Goal: Task Accomplishment & Management: Complete application form

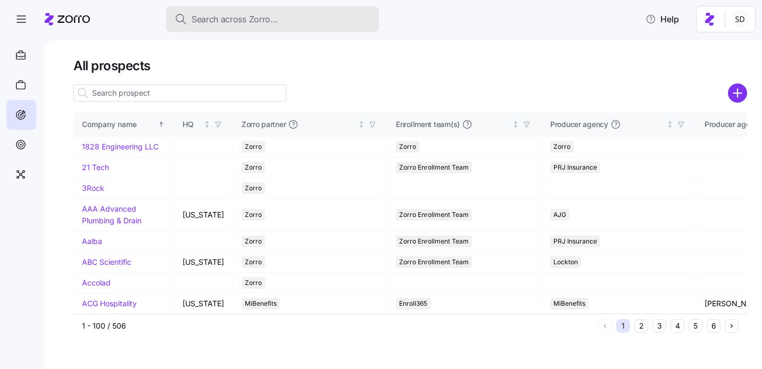
click at [237, 14] on span "Search across Zorro..." at bounding box center [235, 19] width 86 height 13
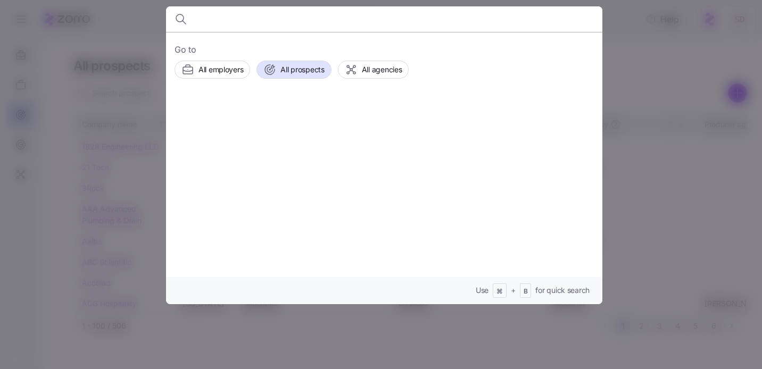
click at [119, 60] on div at bounding box center [381, 184] width 762 height 369
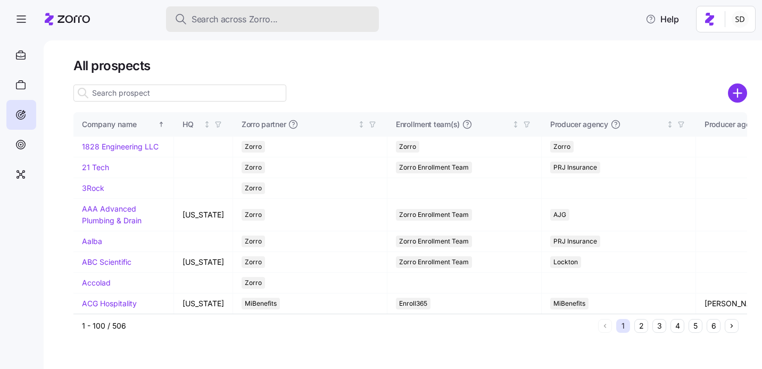
click at [205, 20] on span "Search across Zorro..." at bounding box center [235, 19] width 86 height 13
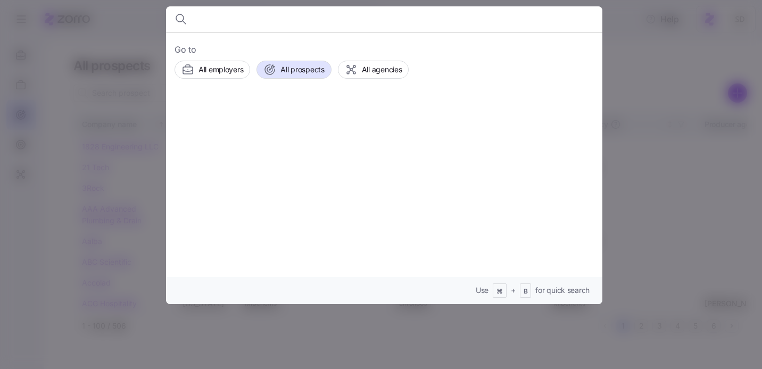
click at [133, 28] on div at bounding box center [381, 184] width 762 height 369
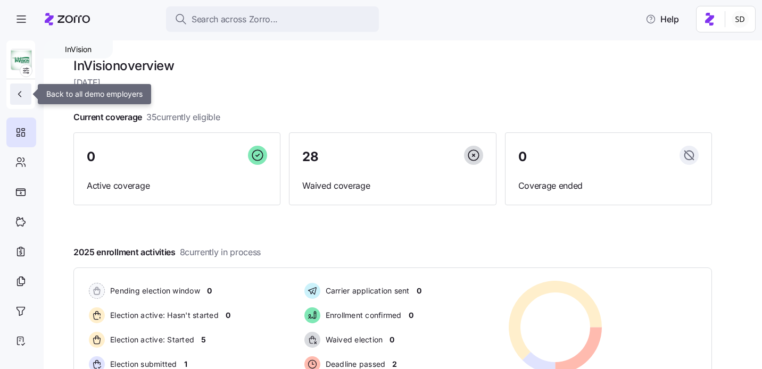
click at [22, 89] on button "button" at bounding box center [20, 94] width 21 height 21
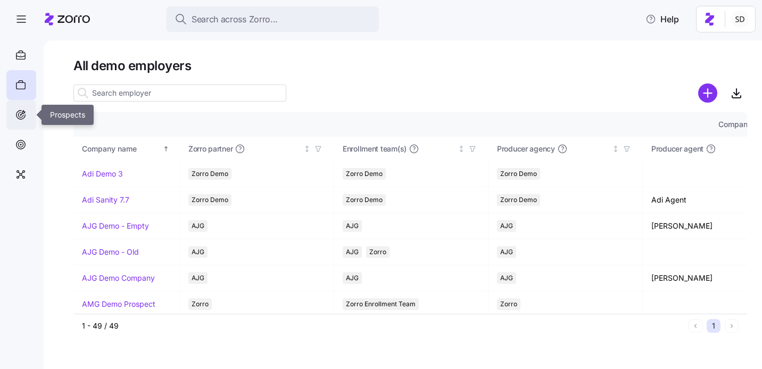
click at [15, 118] on icon at bounding box center [21, 115] width 12 height 13
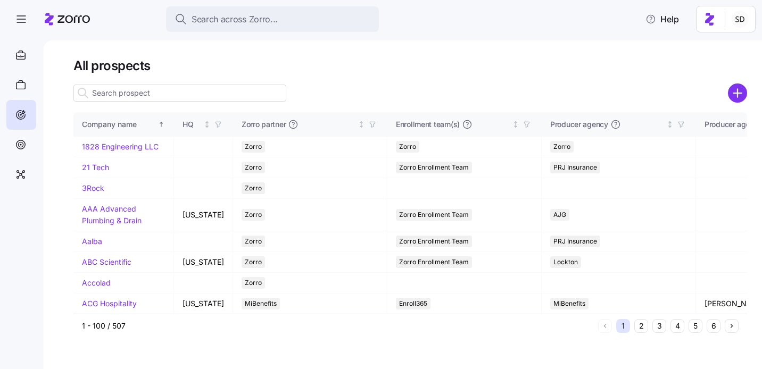
click at [123, 86] on input at bounding box center [179, 93] width 213 height 17
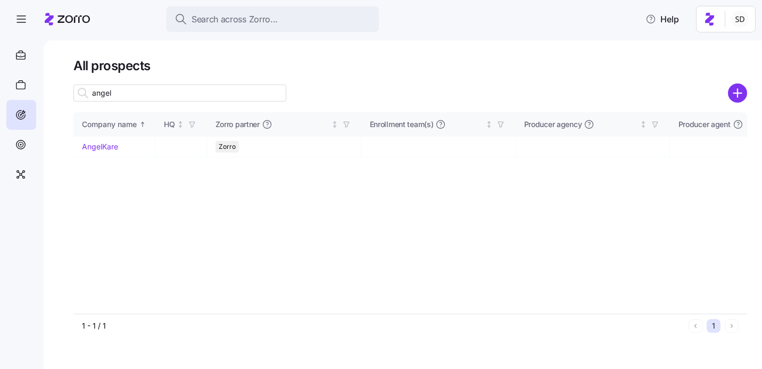
click at [119, 90] on input "angel" at bounding box center [179, 93] width 213 height 17
type input "angel"
click at [85, 147] on link "AngelKare" at bounding box center [100, 146] width 36 height 9
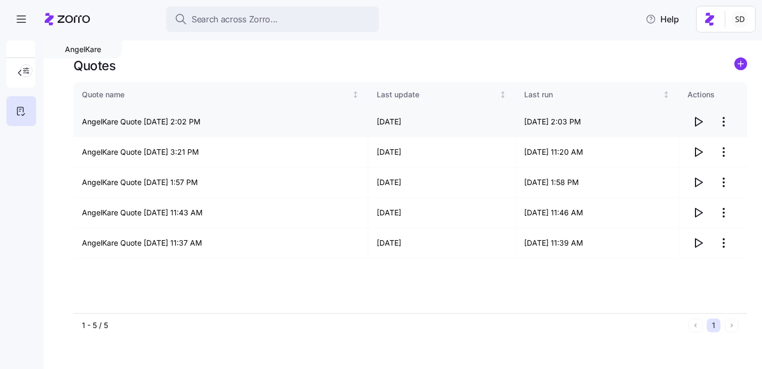
click at [697, 120] on icon "button" at bounding box center [698, 122] width 13 height 13
click at [697, 183] on icon "button" at bounding box center [698, 182] width 13 height 13
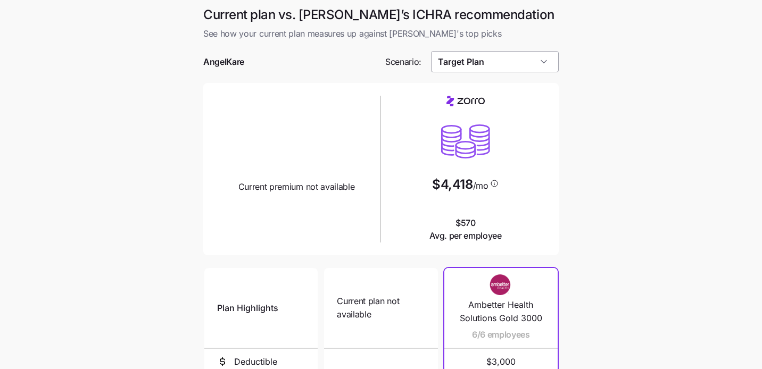
click at [480, 57] on input "Target Plan" at bounding box center [495, 61] width 128 height 21
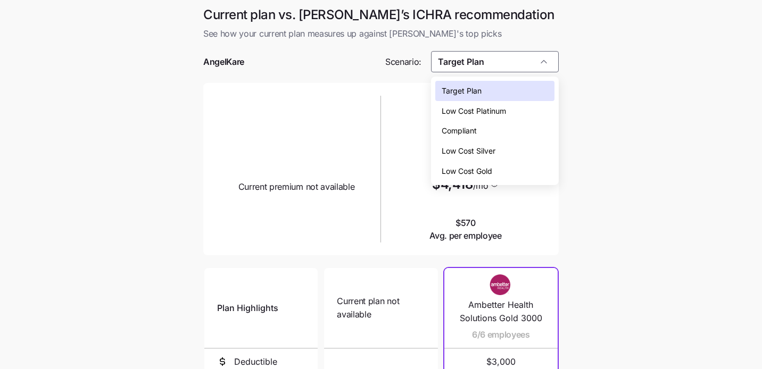
click at [485, 142] on div "Low Cost Silver" at bounding box center [495, 151] width 120 height 20
type input "Low Cost Silver"
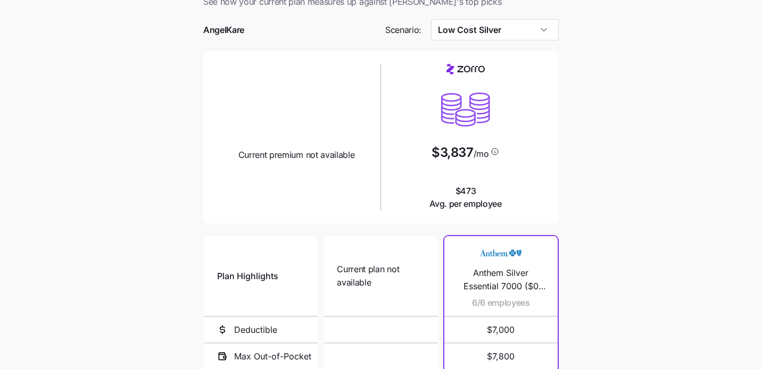
scroll to position [24, 0]
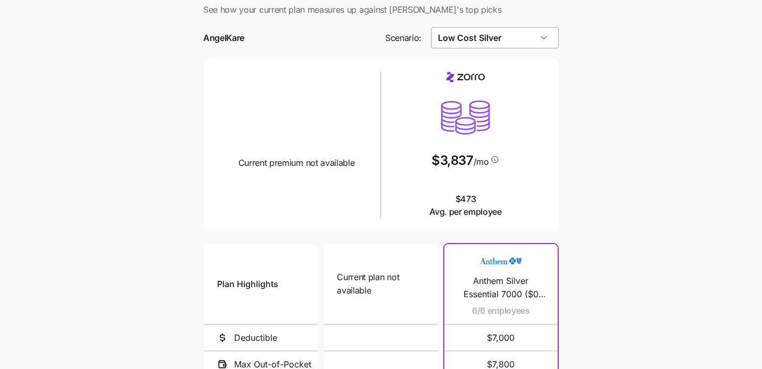
click at [467, 40] on input "Low Cost Silver" at bounding box center [495, 37] width 128 height 21
click at [372, 81] on div "Current plan design Current premium not available" at bounding box center [296, 121] width 161 height 98
click at [490, 39] on input "Low Cost Silver" at bounding box center [495, 37] width 128 height 21
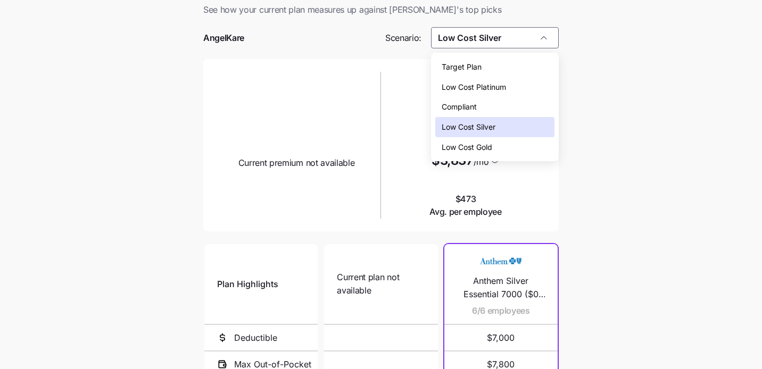
click at [499, 127] on div "Low Cost Silver" at bounding box center [495, 127] width 120 height 20
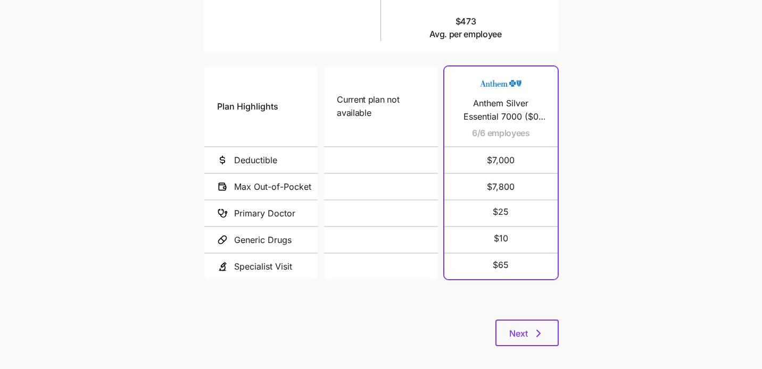
scroll to position [202, 0]
click at [514, 336] on span "Next" at bounding box center [518, 333] width 19 height 13
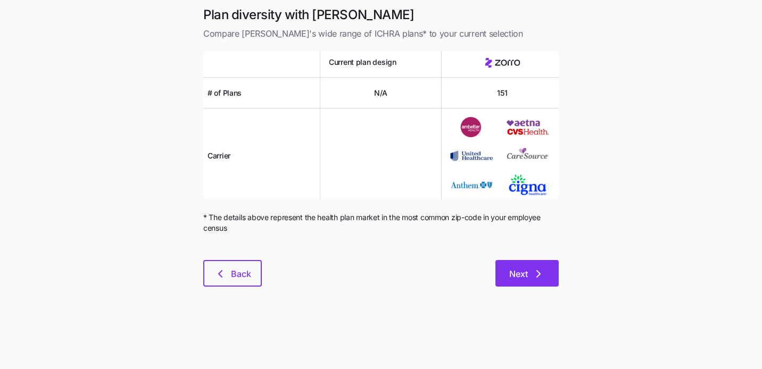
click at [514, 270] on span "Next" at bounding box center [518, 274] width 19 height 13
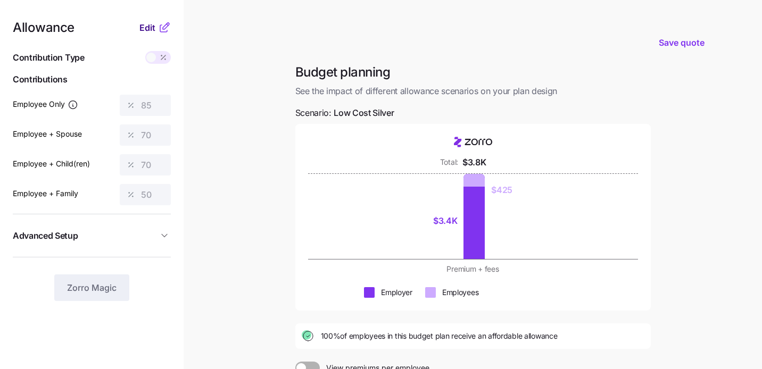
click at [145, 27] on span "Edit" at bounding box center [147, 27] width 16 height 13
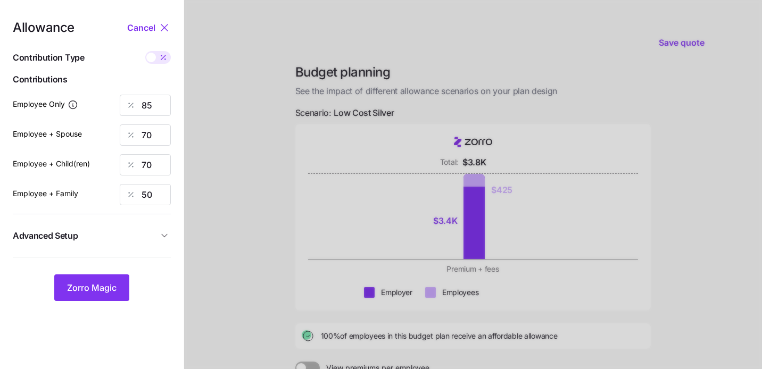
click at [163, 23] on icon at bounding box center [164, 27] width 13 height 13
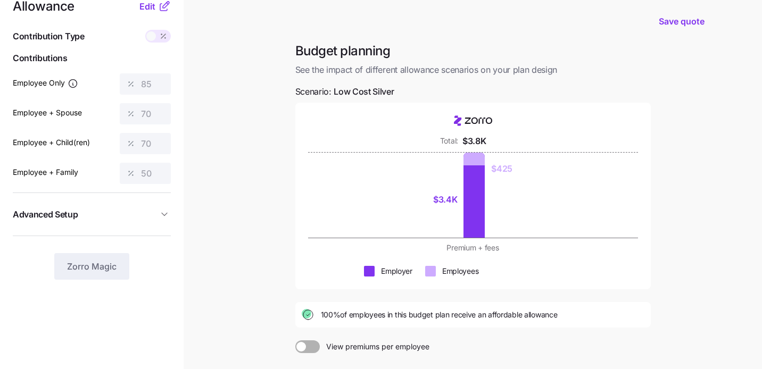
scroll to position [32, 0]
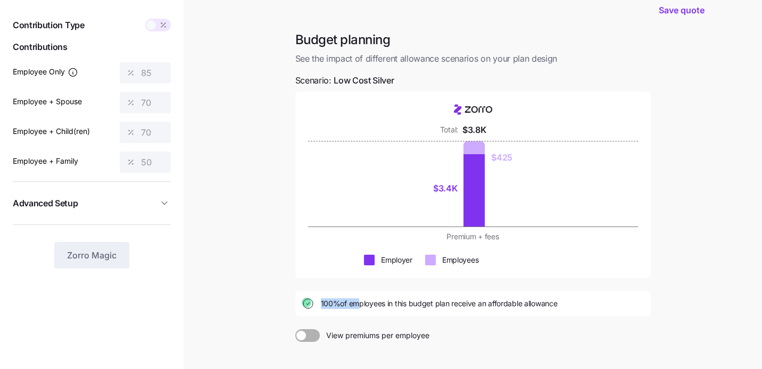
drag, startPoint x: 315, startPoint y: 300, endPoint x: 353, endPoint y: 302, distance: 38.4
click at [353, 302] on div "100% of employees in this budget plan receive an affordable allowance" at bounding box center [473, 304] width 343 height 13
click at [365, 307] on span "100% of employees in this budget plan receive an affordable allowance" at bounding box center [439, 304] width 237 height 11
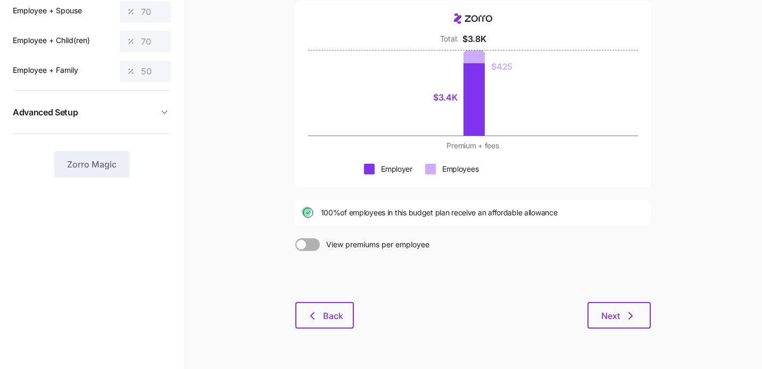
scroll to position [133, 0]
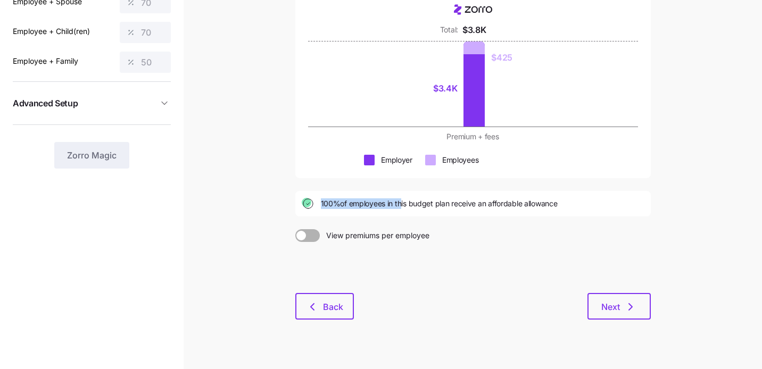
drag, startPoint x: 320, startPoint y: 204, endPoint x: 399, endPoint y: 205, distance: 79.3
click at [399, 205] on div "100% of employees in this budget plan receive an affordable allowance" at bounding box center [473, 203] width 343 height 13
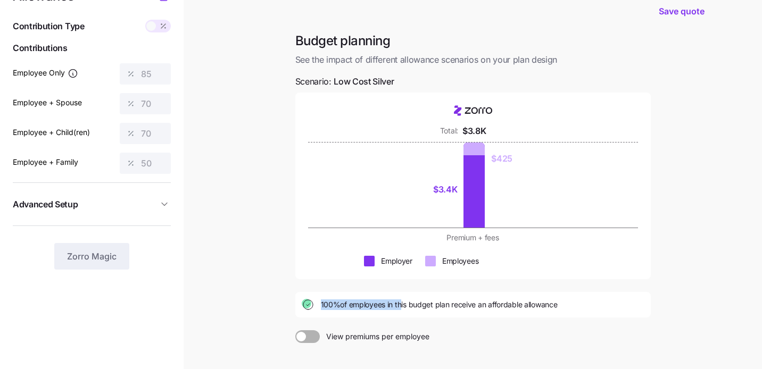
scroll to position [0, 0]
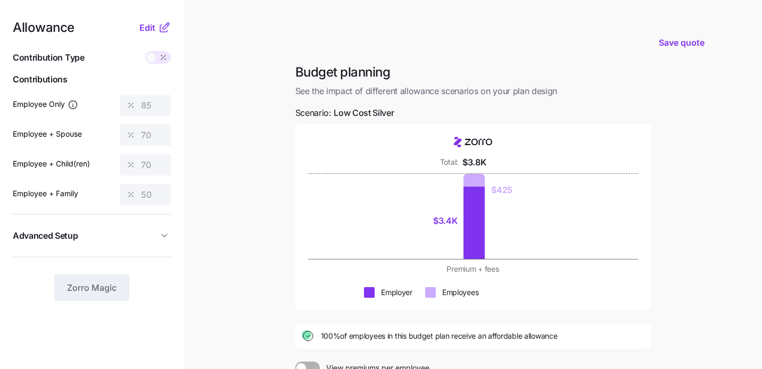
click at [138, 32] on div "Allowance Edit" at bounding box center [92, 27] width 158 height 13
click at [145, 28] on span "Edit" at bounding box center [147, 27] width 16 height 13
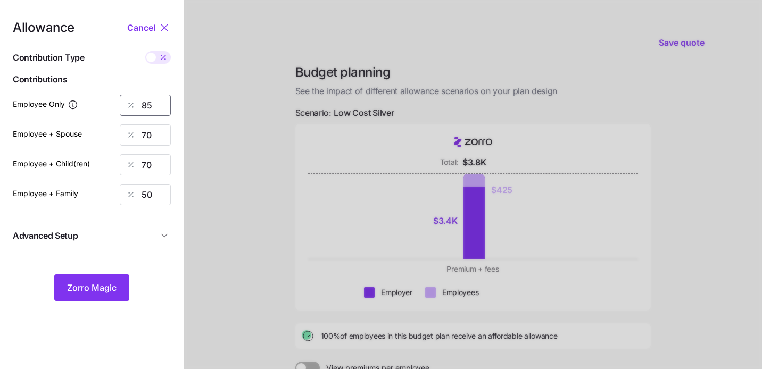
click at [155, 110] on input "85" at bounding box center [145, 105] width 51 height 21
type input "8"
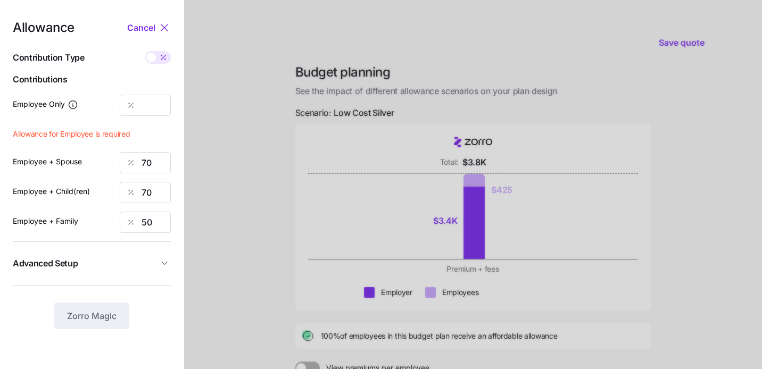
click at [158, 60] on span at bounding box center [163, 57] width 15 height 13
click at [145, 51] on input "checkbox" at bounding box center [145, 51] width 0 height 0
type input "0"
type input "662"
type input "589"
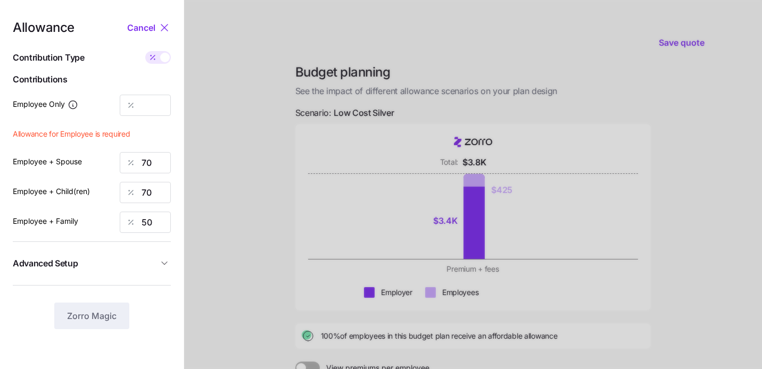
type input "657"
click at [160, 111] on input "0" at bounding box center [145, 105] width 51 height 21
click at [163, 60] on span at bounding box center [165, 58] width 10 height 10
click at [145, 51] on input "checkbox" at bounding box center [145, 51] width 0 height 0
type input "85"
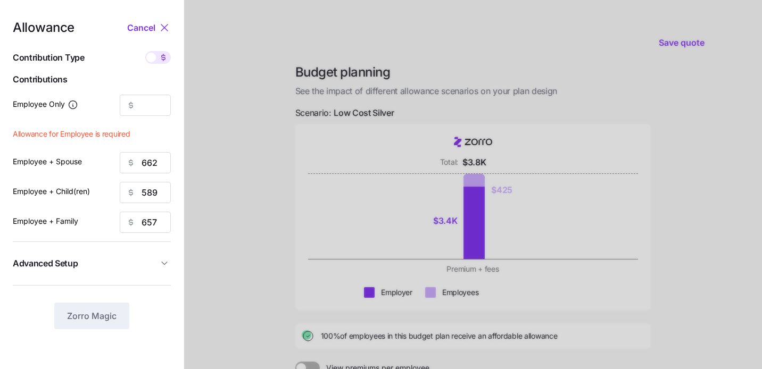
type input "70"
type input "50"
click at [160, 101] on input "85" at bounding box center [145, 105] width 51 height 21
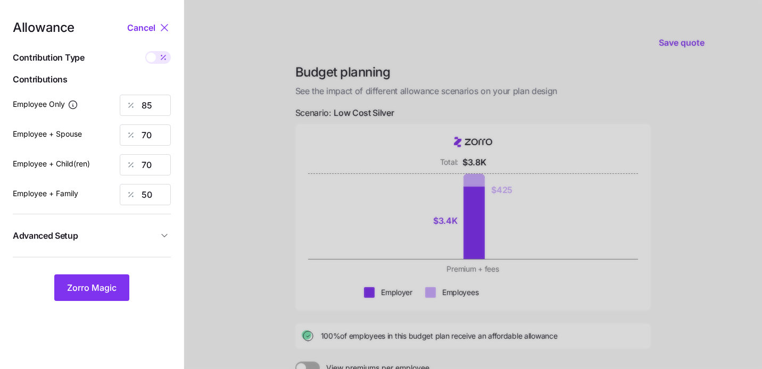
click at [186, 97] on div at bounding box center [473, 260] width 578 height 521
click at [153, 24] on span "Cancel" at bounding box center [141, 27] width 28 height 13
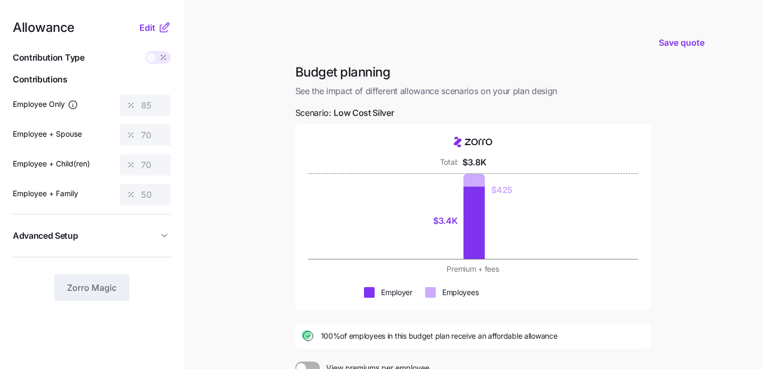
scroll to position [144, 0]
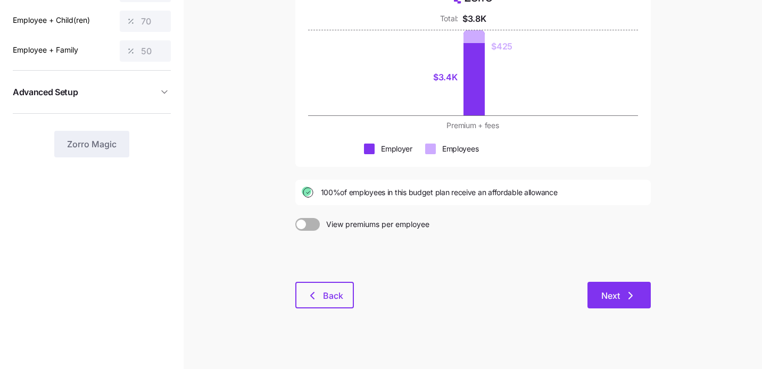
click at [602, 300] on span "Next" at bounding box center [611, 296] width 19 height 13
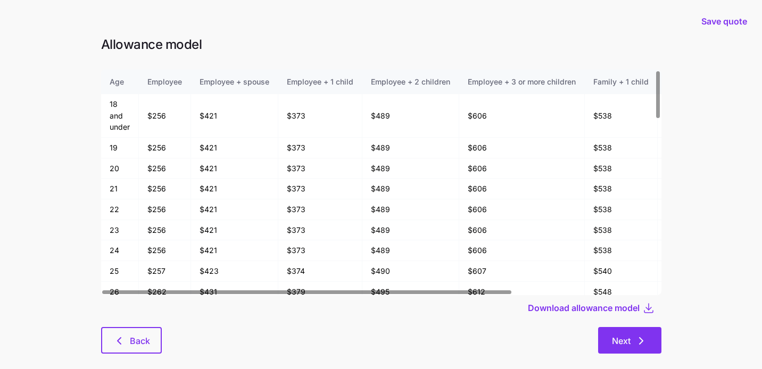
click at [606, 339] on button "Next" at bounding box center [629, 340] width 63 height 27
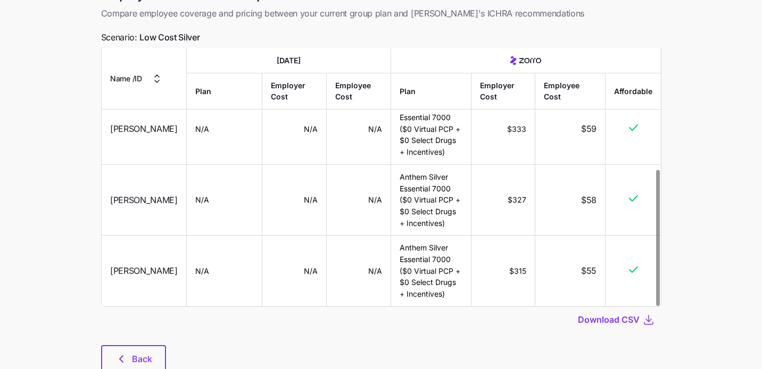
scroll to position [97, 0]
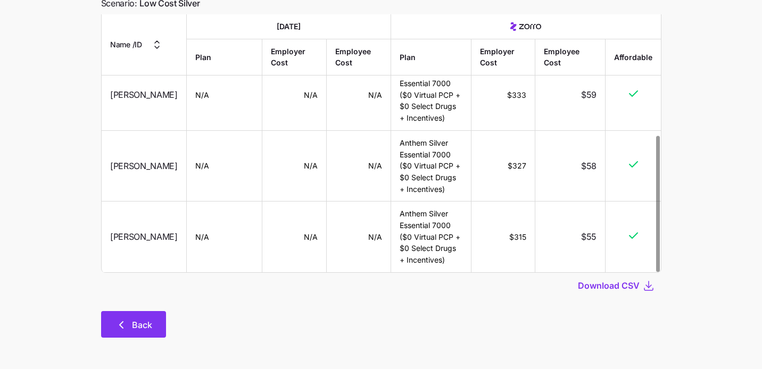
click at [134, 323] on span "Back" at bounding box center [142, 325] width 20 height 13
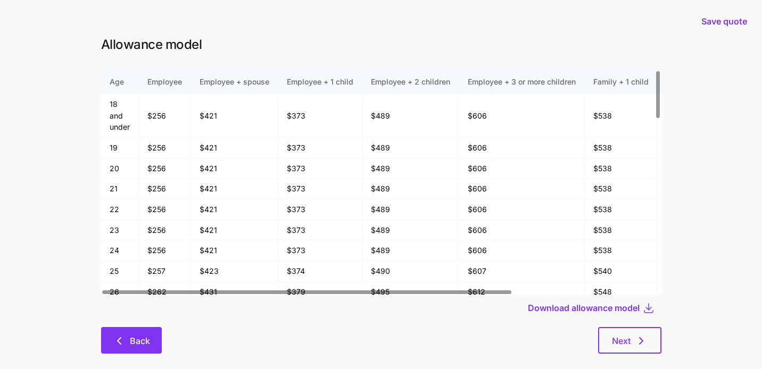
click at [131, 349] on button "Back" at bounding box center [131, 340] width 61 height 27
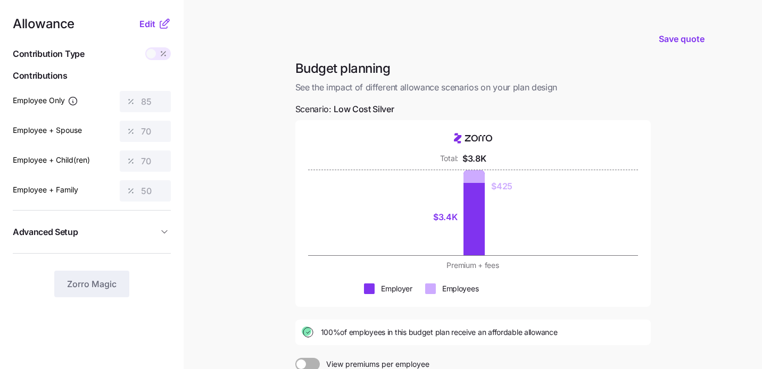
scroll to position [3, 0]
click at [152, 23] on span "Edit" at bounding box center [147, 25] width 16 height 13
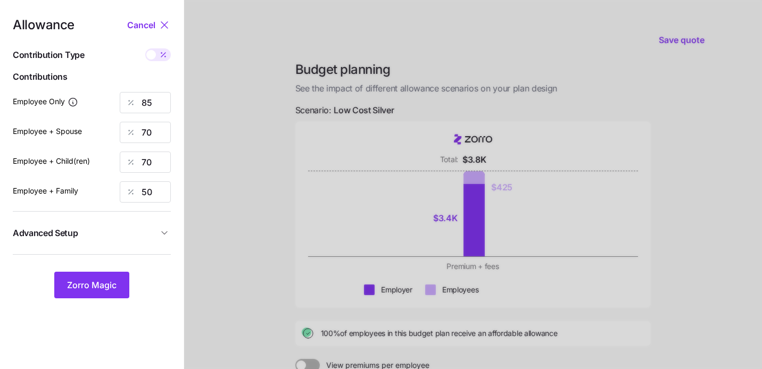
click at [171, 28] on nav "Allowance Cancel Contribution Type Use classes Contributions Employee Only 85 E…" at bounding box center [92, 257] width 184 height 521
click at [166, 27] on icon at bounding box center [164, 25] width 6 height 6
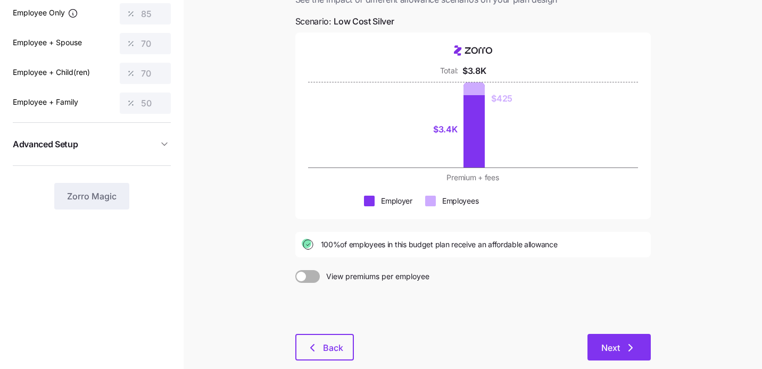
scroll to position [93, 0]
click at [620, 342] on span "Next" at bounding box center [620, 347] width 36 height 13
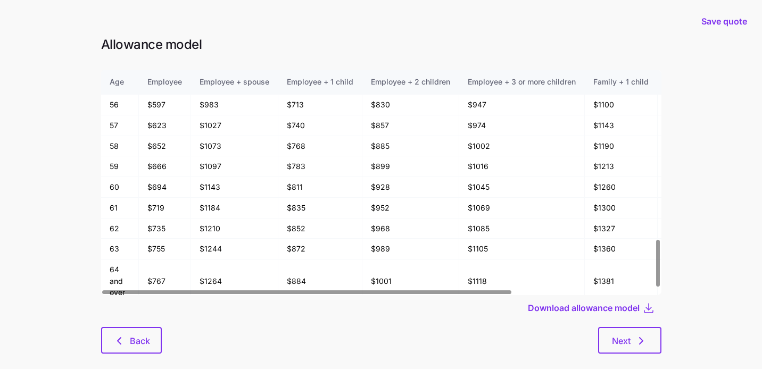
scroll to position [808, 0]
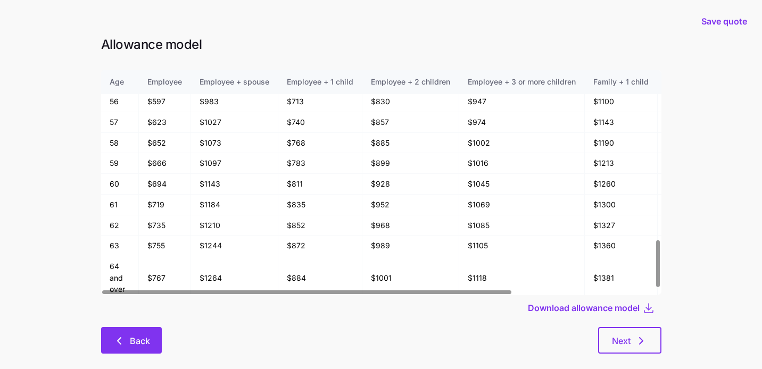
click at [129, 330] on button "Back" at bounding box center [131, 340] width 61 height 27
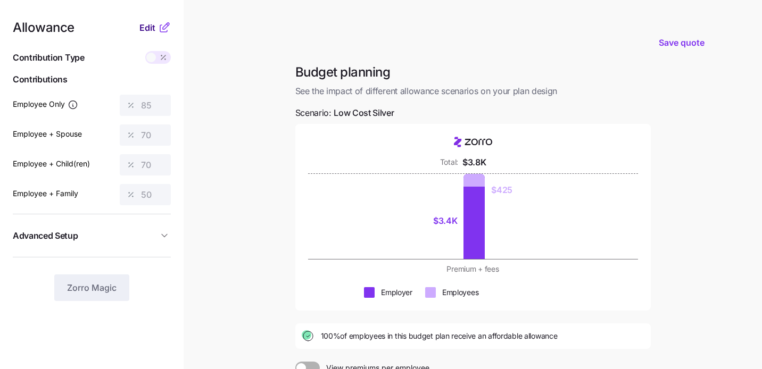
click at [146, 32] on span "Edit" at bounding box center [147, 27] width 16 height 13
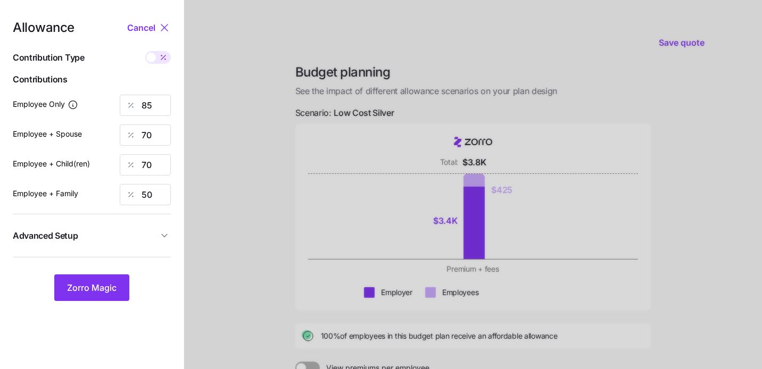
click at [230, 102] on div at bounding box center [473, 260] width 578 height 521
click at [153, 60] on span at bounding box center [151, 58] width 10 height 10
click at [145, 51] on input "checkbox" at bounding box center [145, 51] width 0 height 0
type input "402"
type input "662"
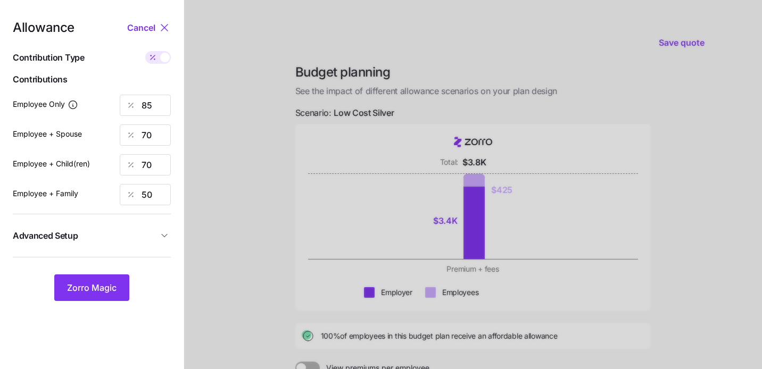
type input "589"
type input "657"
click at [162, 105] on input "402" at bounding box center [145, 105] width 51 height 21
type input "4"
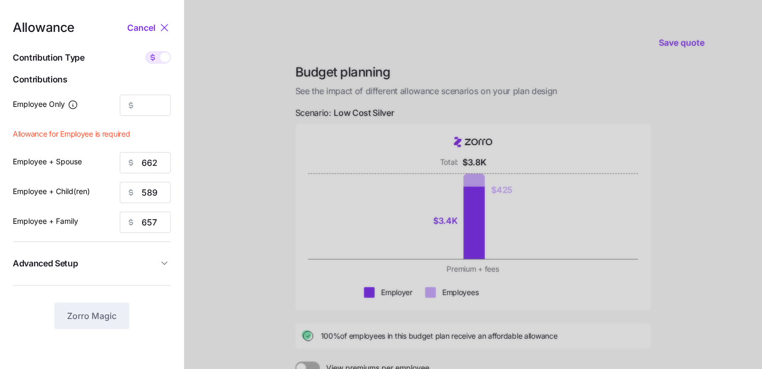
click at [166, 62] on div at bounding box center [158, 57] width 26 height 13
click at [145, 51] on input "checkbox" at bounding box center [145, 51] width 0 height 0
type input "85"
type input "70"
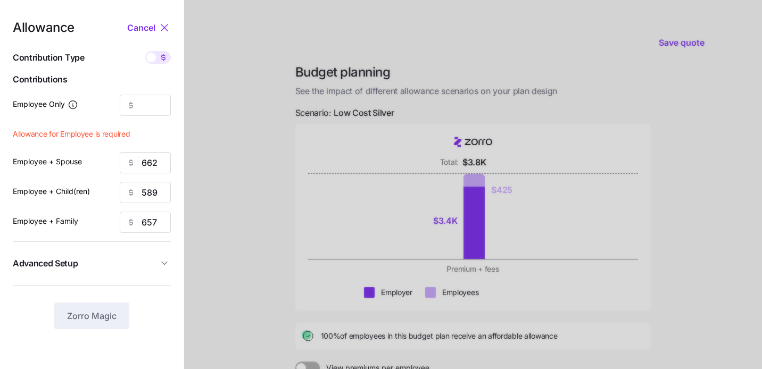
type input "50"
click at [157, 267] on span "Advanced Setup" at bounding box center [85, 263] width 145 height 13
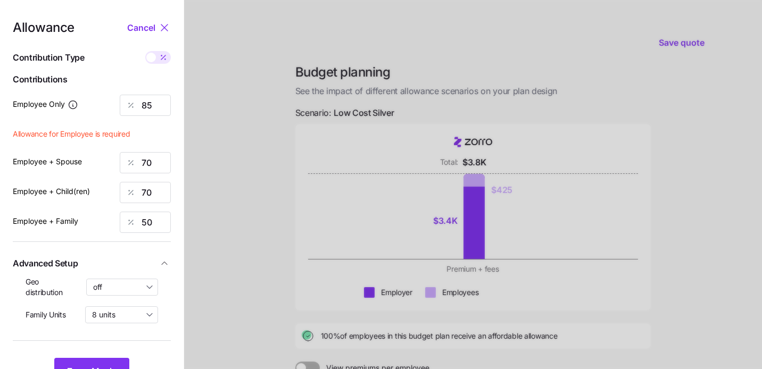
scroll to position [5, 0]
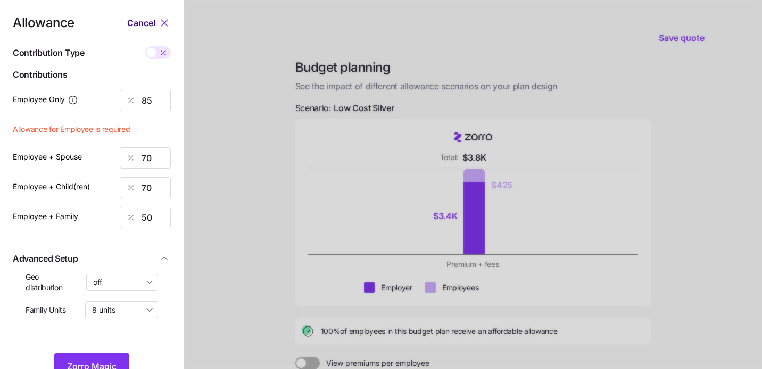
click at [158, 25] on button "Cancel" at bounding box center [142, 23] width 31 height 13
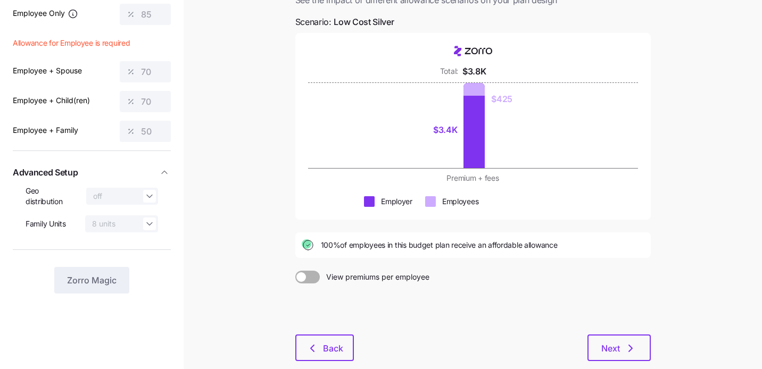
scroll to position [93, 0]
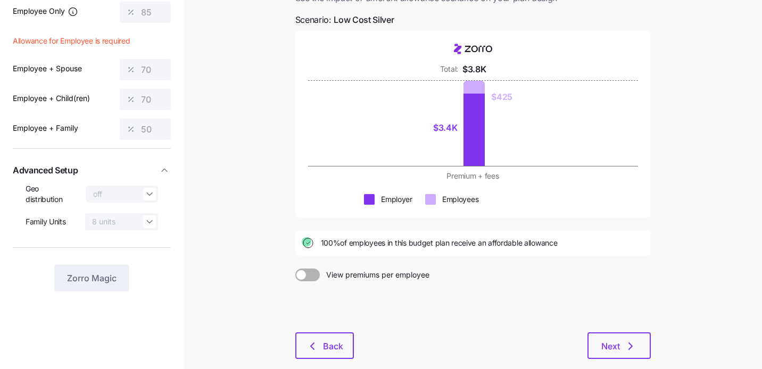
click at [302, 279] on span at bounding box center [302, 275] width 10 height 10
click at [295, 269] on input "View premiums per employee" at bounding box center [295, 269] width 0 height 0
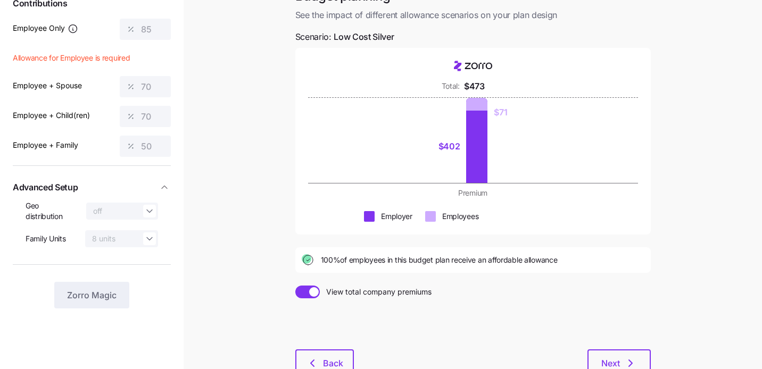
scroll to position [77, 0]
click at [314, 298] on div at bounding box center [307, 291] width 24 height 13
click at [295, 285] on input "View total company premiums" at bounding box center [295, 285] width 0 height 0
click at [299, 293] on span at bounding box center [302, 292] width 10 height 10
click at [295, 285] on input "View premiums per employee" at bounding box center [295, 285] width 0 height 0
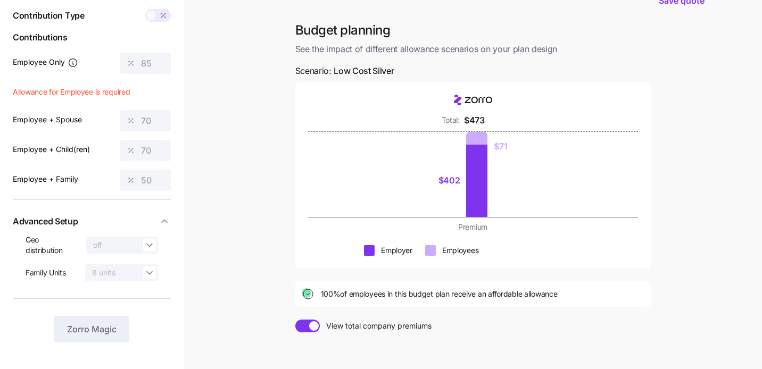
scroll to position [45, 0]
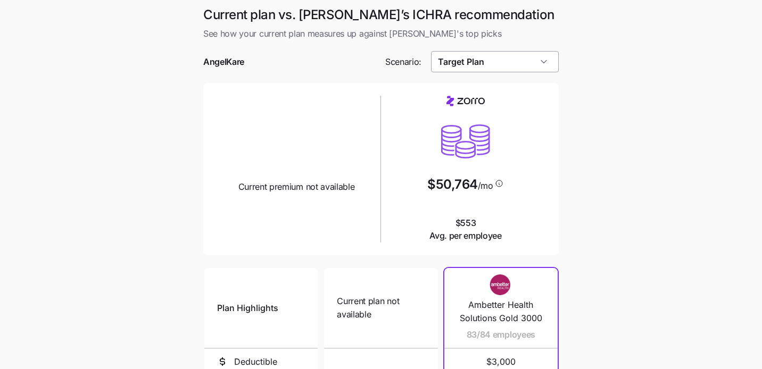
click at [495, 62] on input "Target Plan" at bounding box center [495, 61] width 128 height 21
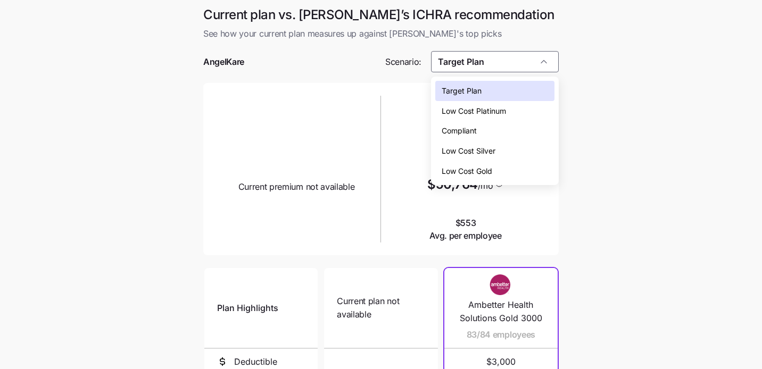
click at [483, 154] on span "Low Cost Silver" at bounding box center [469, 151] width 54 height 12
type input "Low Cost Silver"
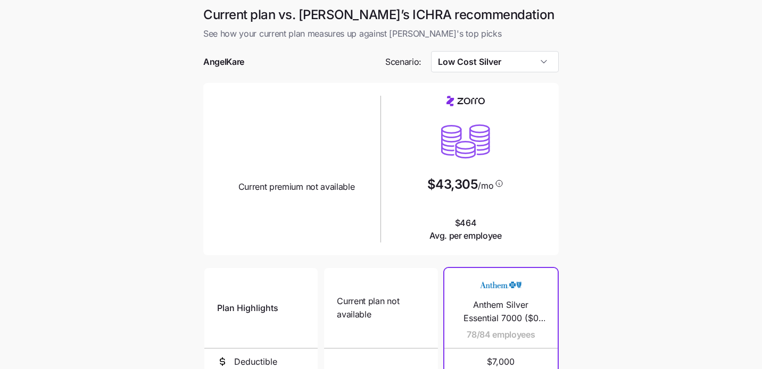
click at [260, 121] on div "Current plan design Current premium not available" at bounding box center [296, 145] width 161 height 98
